Goal: Information Seeking & Learning: Learn about a topic

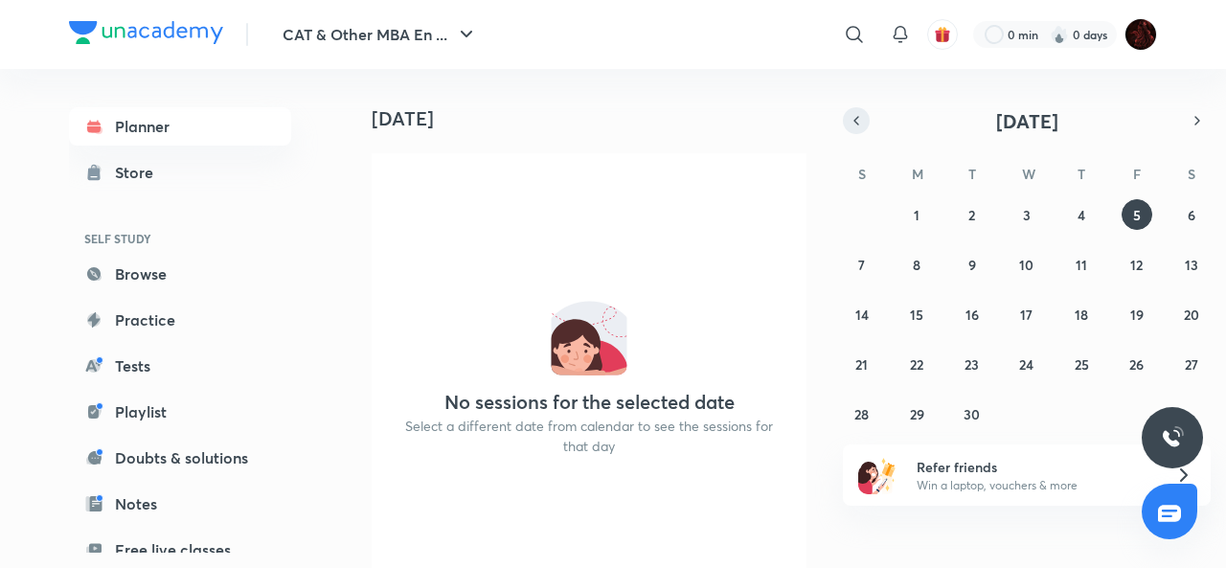
click at [852, 127] on icon "button" at bounding box center [856, 120] width 15 height 17
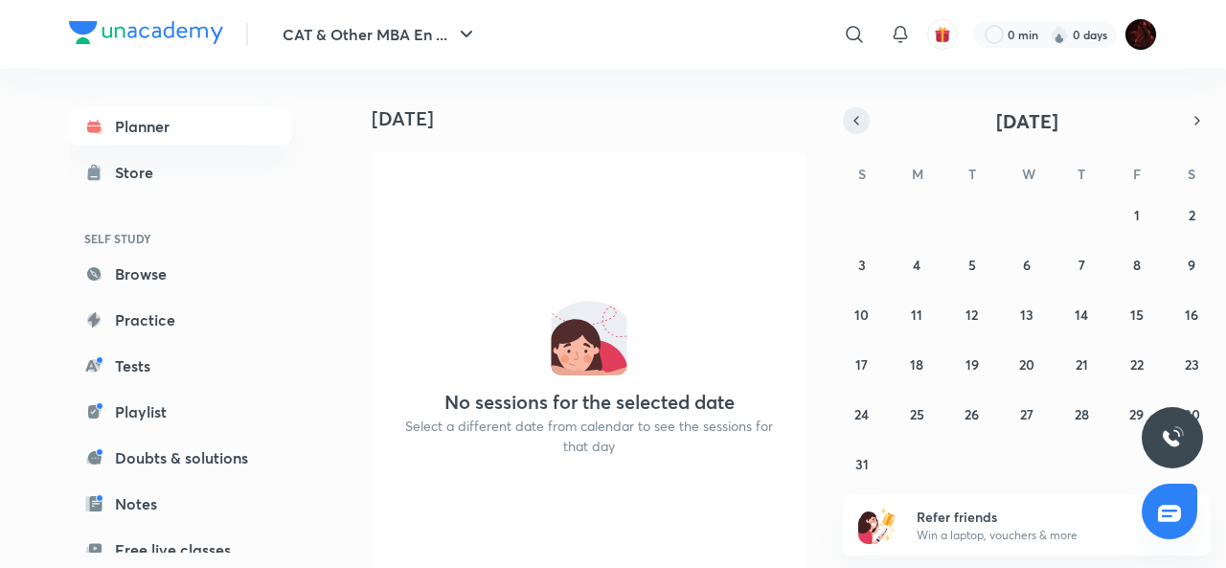
click at [852, 127] on icon "button" at bounding box center [856, 120] width 15 height 17
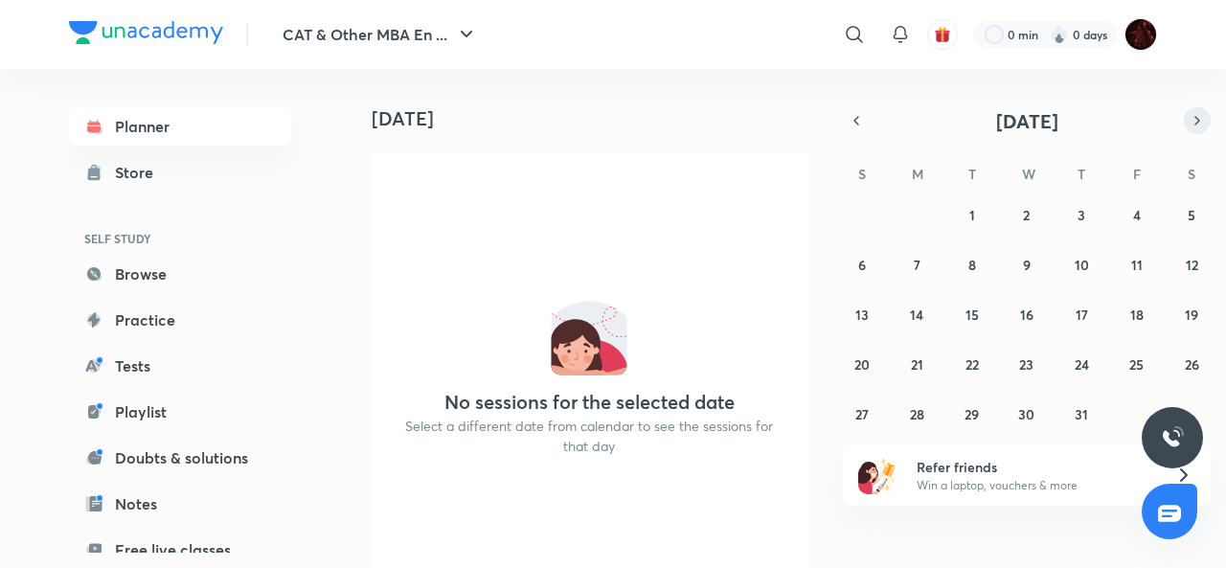
click at [1193, 125] on icon "button" at bounding box center [1197, 120] width 15 height 17
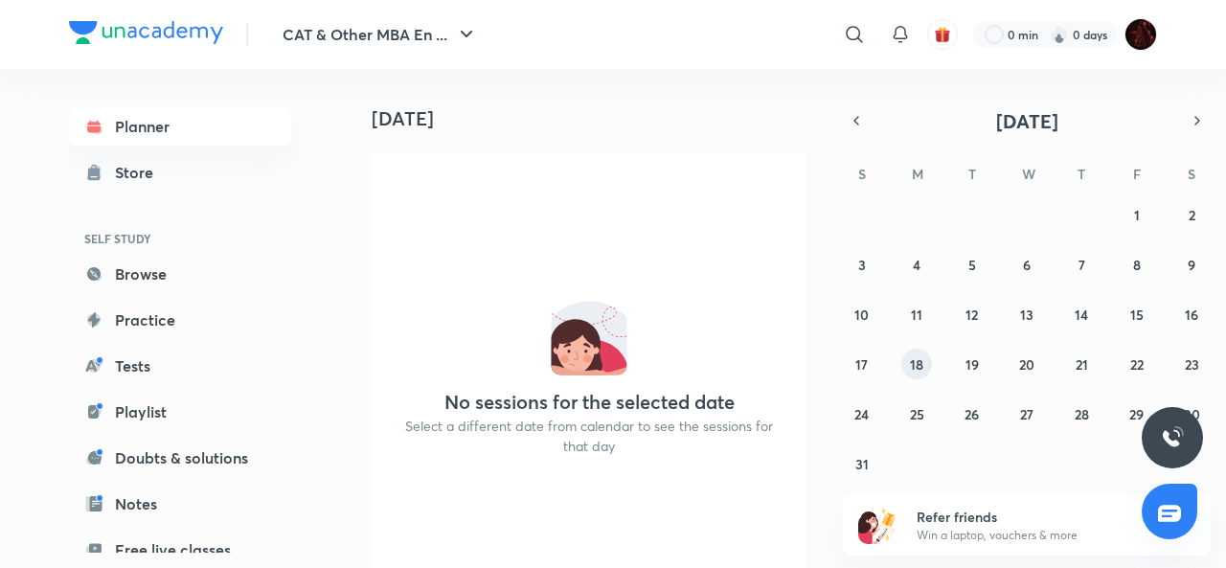
click at [921, 362] on abbr "18" at bounding box center [916, 364] width 13 height 18
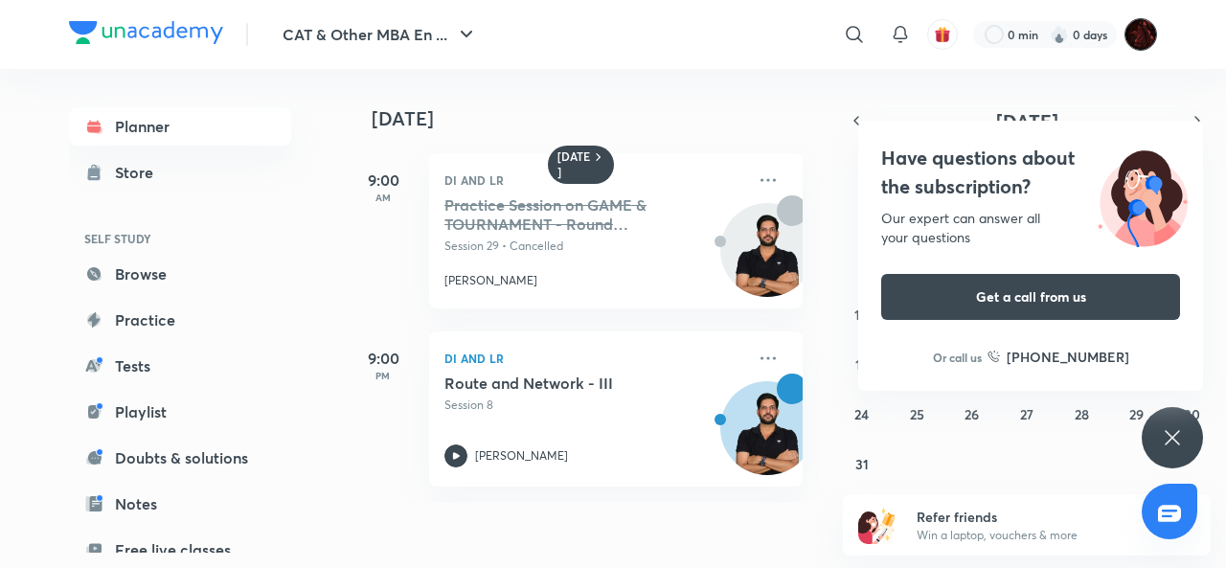
click at [1134, 25] on img at bounding box center [1141, 34] width 33 height 33
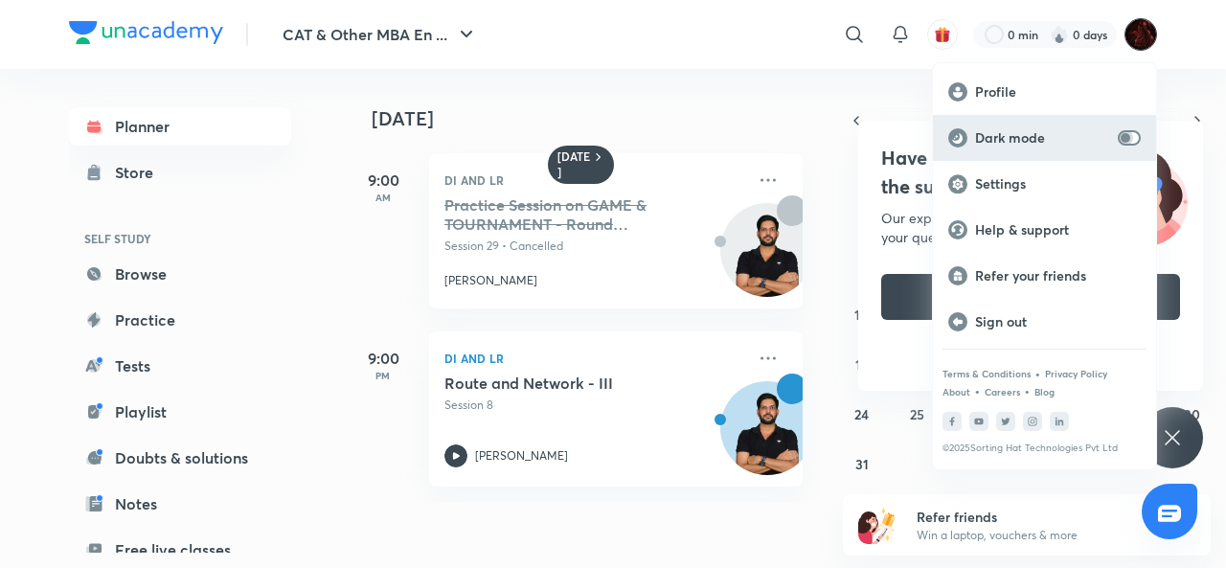
click at [1132, 139] on input "checkbox" at bounding box center [1125, 137] width 46 height 15
checkbox input "true"
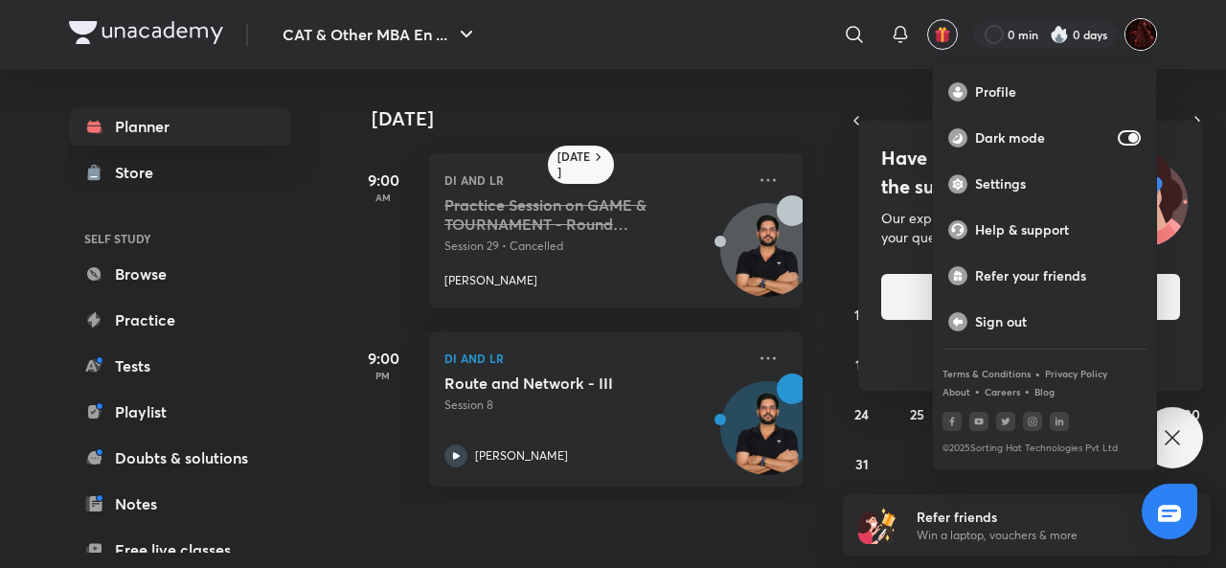
click at [684, 110] on div at bounding box center [613, 284] width 1226 height 568
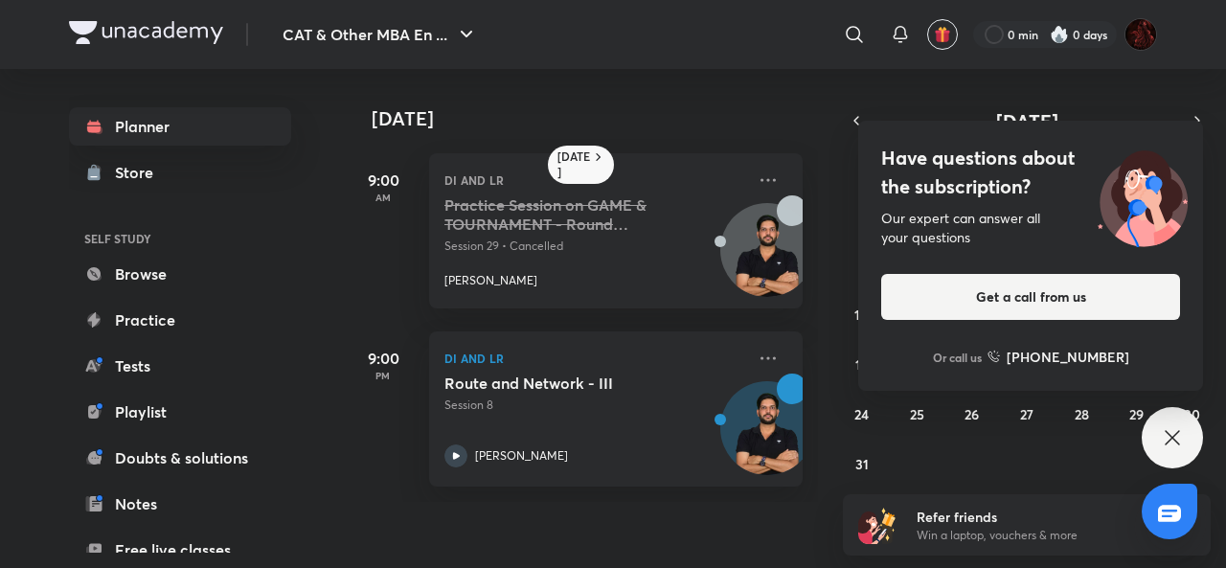
click at [1172, 442] on icon at bounding box center [1172, 437] width 23 height 23
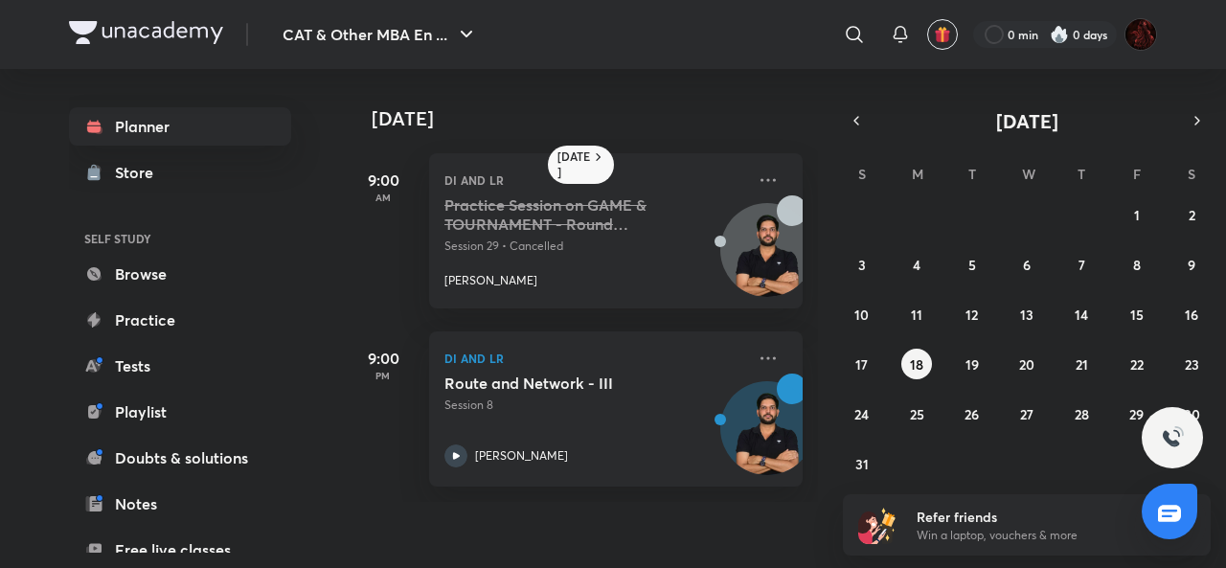
click at [663, 545] on div "[DATE] [DATE] 9:00 AM DI and LR Practice Session on GAME & TOURNAMENT - Round […" at bounding box center [751, 311] width 812 height 484
click at [737, 551] on div "[DATE] [DATE] 9:00 AM DI and LR Practice Session on GAME & TOURNAMENT - Round […" at bounding box center [751, 311] width 812 height 484
click at [670, 534] on div "[DATE] [DATE] 9:00 AM DI and LR Practice Session on GAME & TOURNAMENT - Round […" at bounding box center [751, 311] width 812 height 484
click at [757, 354] on icon at bounding box center [768, 358] width 23 height 23
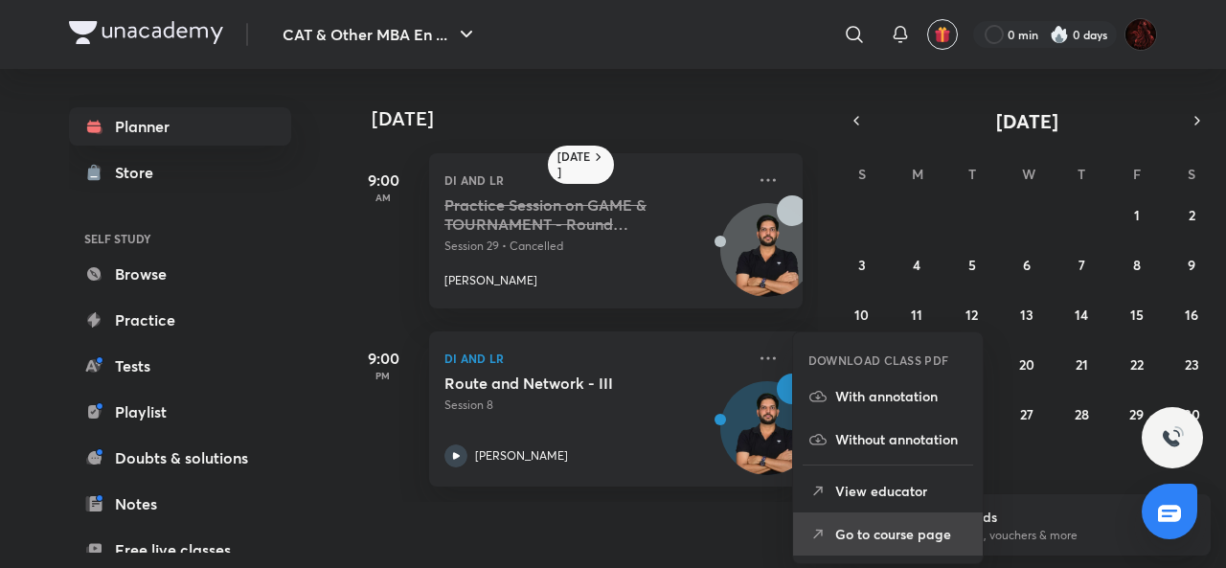
click at [852, 530] on p "Go to course page" at bounding box center [901, 534] width 132 height 20
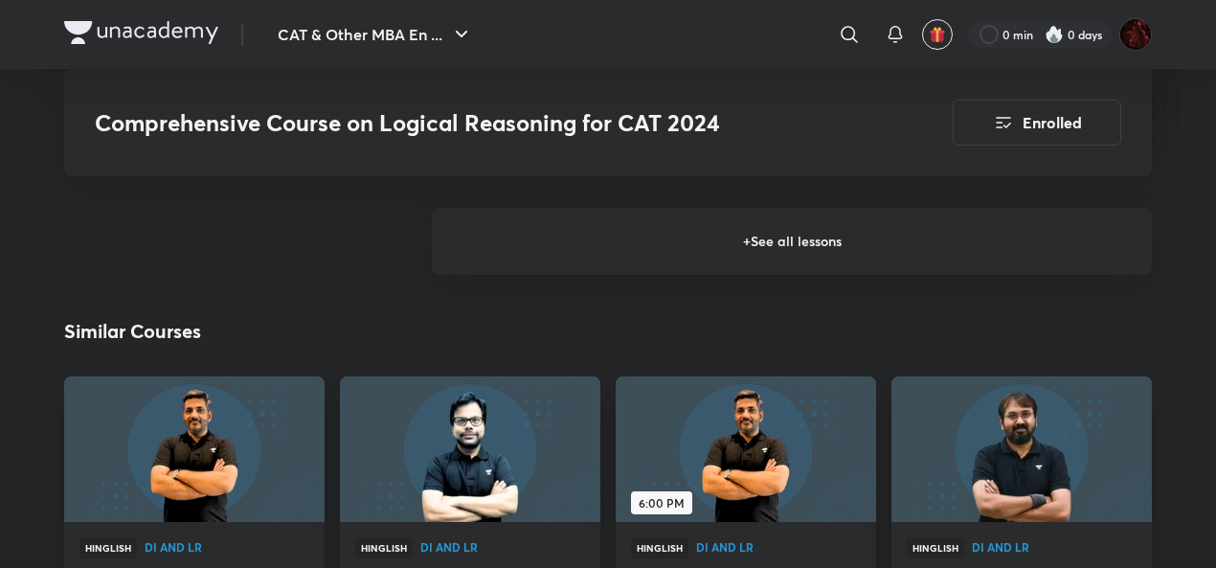
scroll to position [2163, 0]
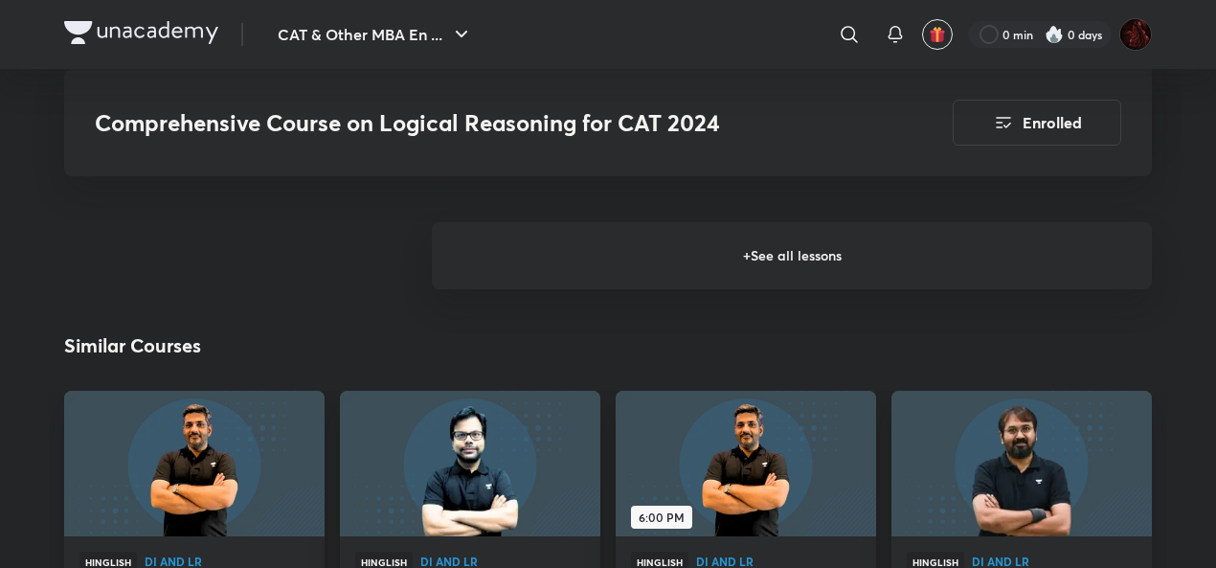
click at [766, 260] on h6 "+ See all lessons" at bounding box center [792, 255] width 720 height 67
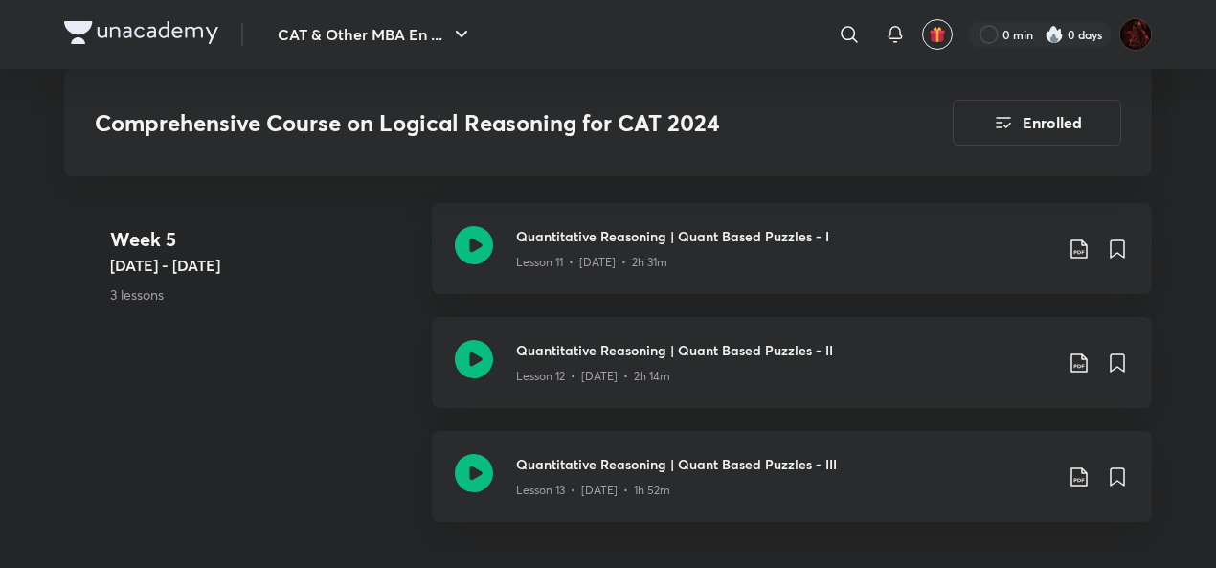
scroll to position [2665, 0]
click at [614, 364] on div "Lesson 12 • [DATE] • 2h 14m" at bounding box center [784, 373] width 536 height 25
